Goal: Task Accomplishment & Management: Complete application form

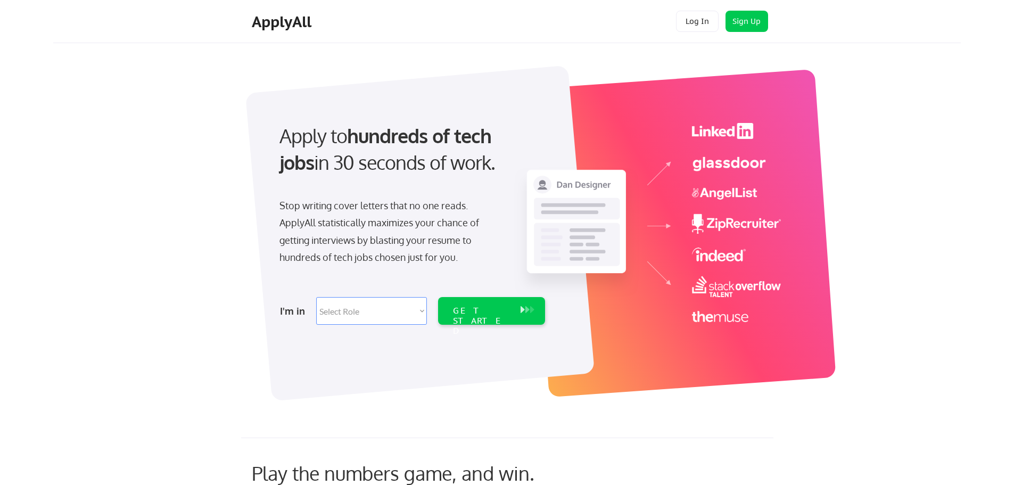
click at [373, 317] on select "Select Role Software Engineering Product Management Customer Success Sales UI/U…" at bounding box center [371, 311] width 111 height 28
select select ""marketing___comms""
click at [316, 297] on select "Select Role Software Engineering Product Management Customer Success Sales UI/U…" at bounding box center [371, 311] width 111 height 28
select select ""marketing___comms""
click at [495, 319] on div "GET STARTED" at bounding box center [482, 311] width 68 height 28
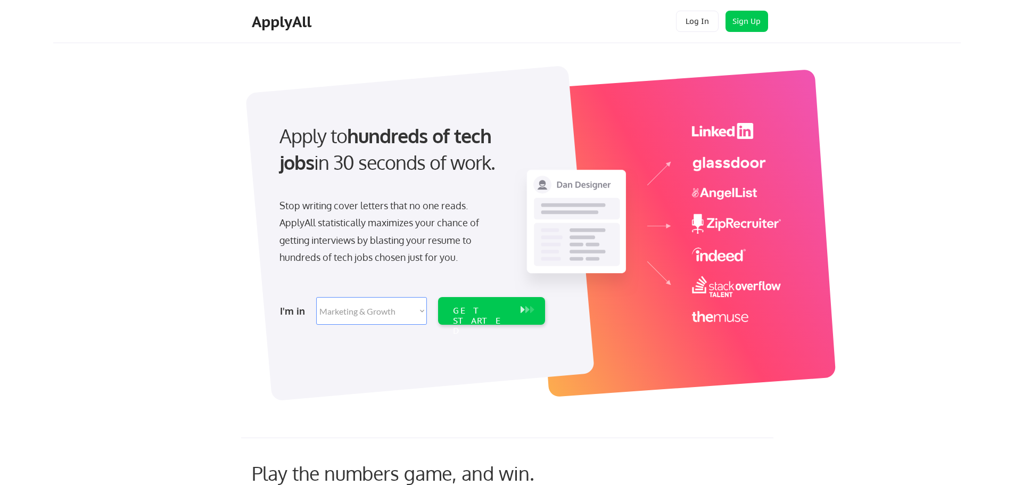
select select ""marketing___comms""
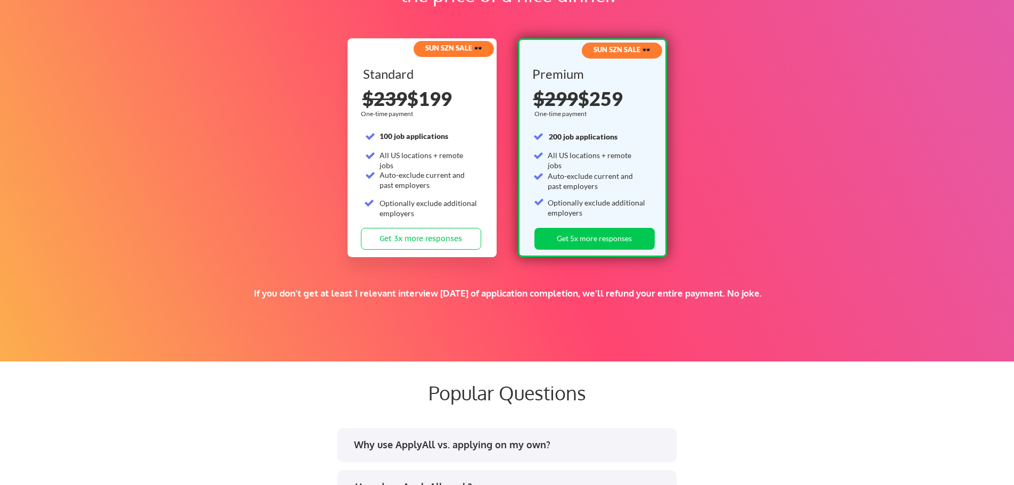
scroll to position [1651, 0]
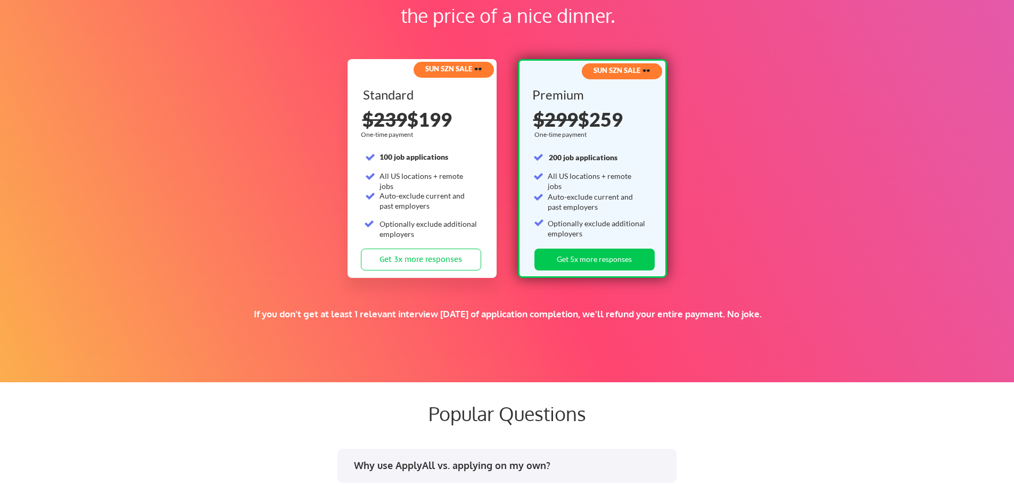
click at [607, 119] on div "$299 $259" at bounding box center [594, 119] width 120 height 19
click at [782, 120] on div "Supercharge your job search for the price of a nice dinner. SUN SZN SALE 🕶️ Sta…" at bounding box center [507, 155] width 1014 height 453
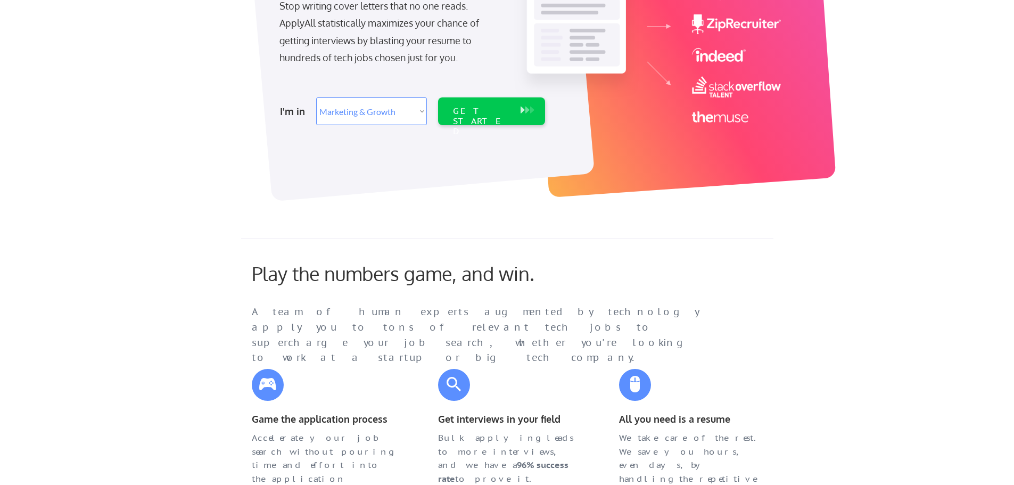
scroll to position [373, 0]
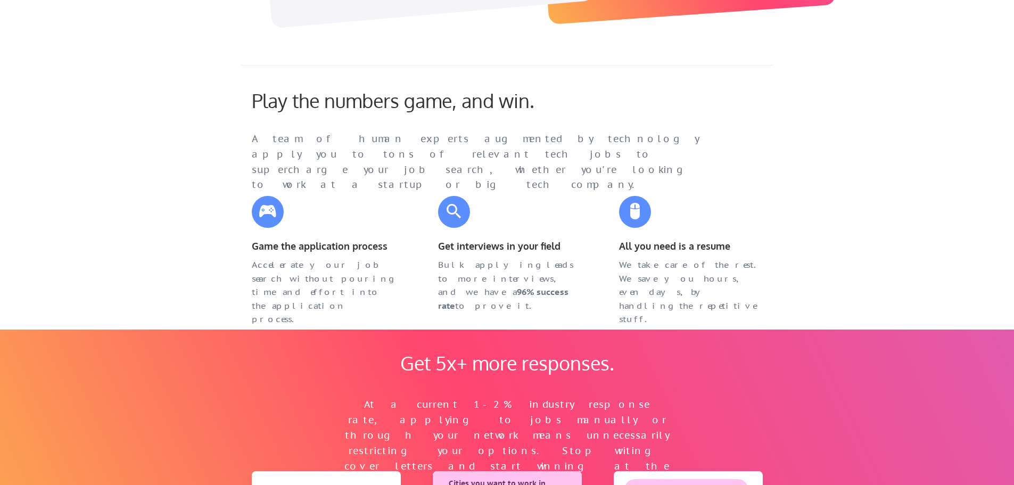
click at [341, 192] on div "Game the application process Accelerate your job search without pouring time an…" at bounding box center [323, 246] width 165 height 123
click at [514, 134] on div "A team of human experts augmented by technology apply you to tons of relevant t…" at bounding box center [486, 162] width 469 height 61
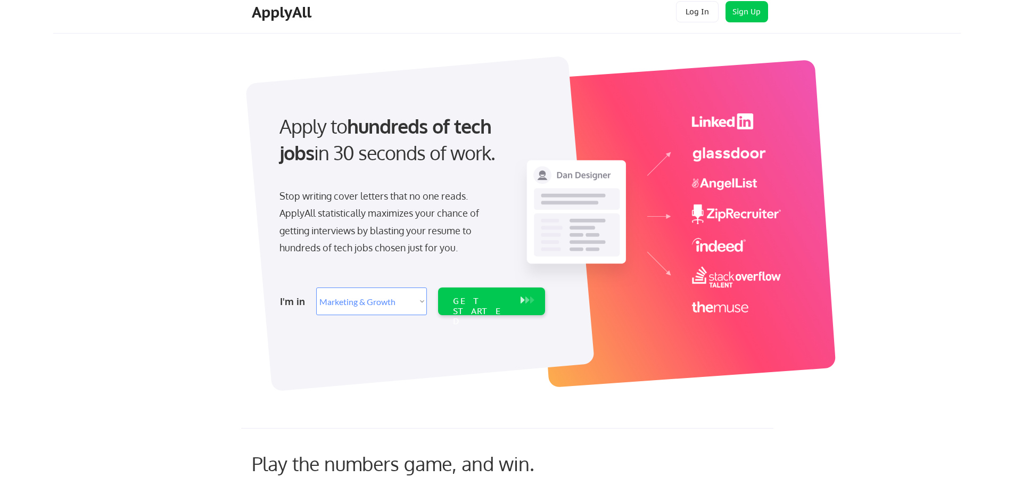
scroll to position [0, 0]
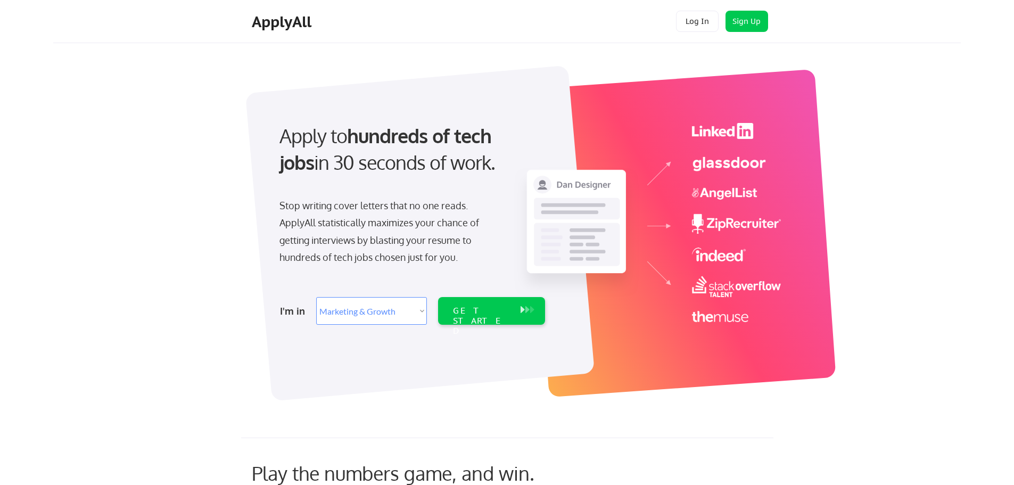
click at [520, 317] on div "GET STARTED" at bounding box center [491, 311] width 107 height 28
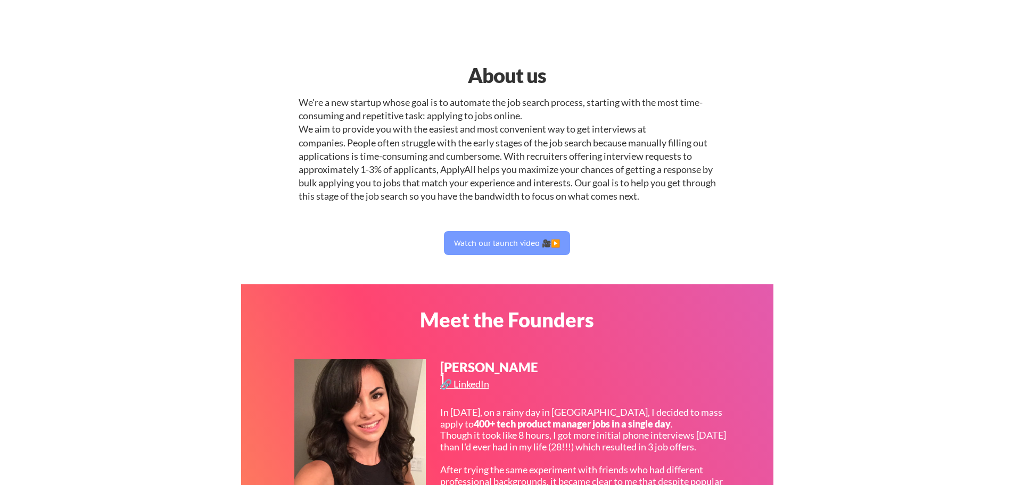
click at [716, 187] on div "We're a new startup whose goal is to automate the job search process, starting …" at bounding box center [507, 150] width 417 height 108
select select ""PLACEHOLDER_1427118222253""
